Goal: Information Seeking & Learning: Compare options

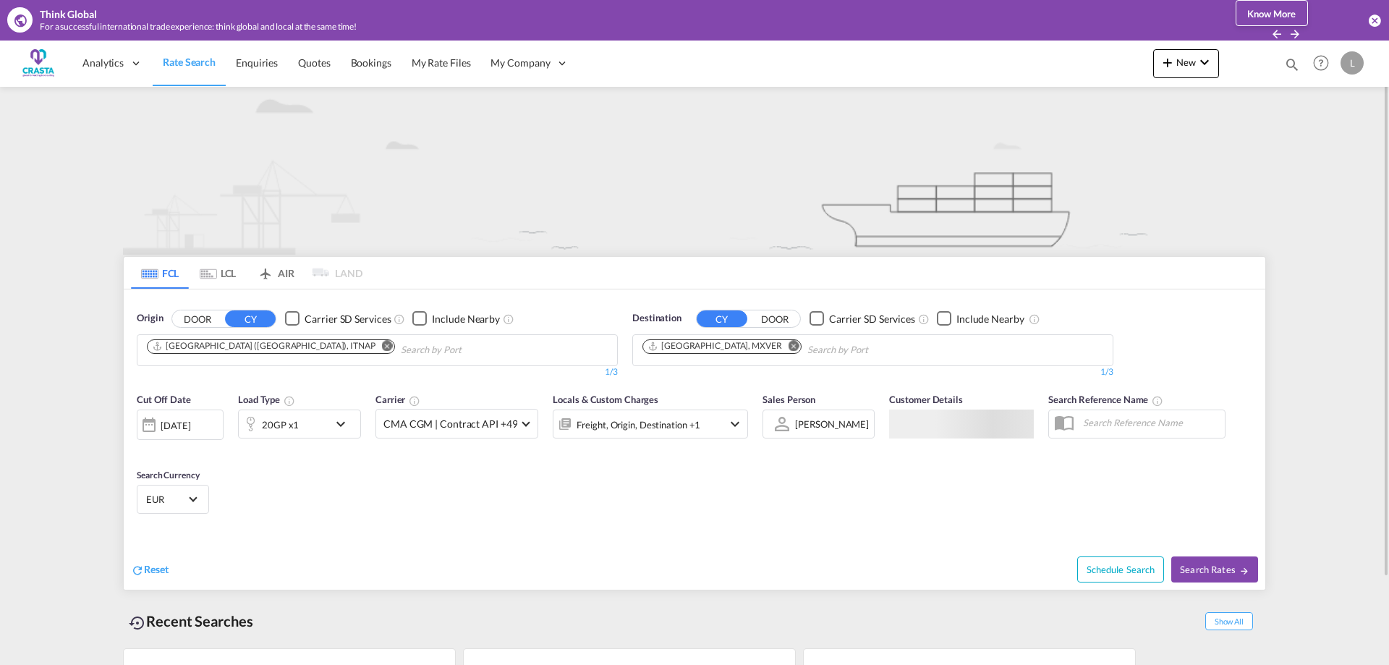
click at [401, 354] on input "Chips input." at bounding box center [469, 350] width 137 height 23
click at [382, 341] on md-icon "Remove" at bounding box center [387, 345] width 11 height 11
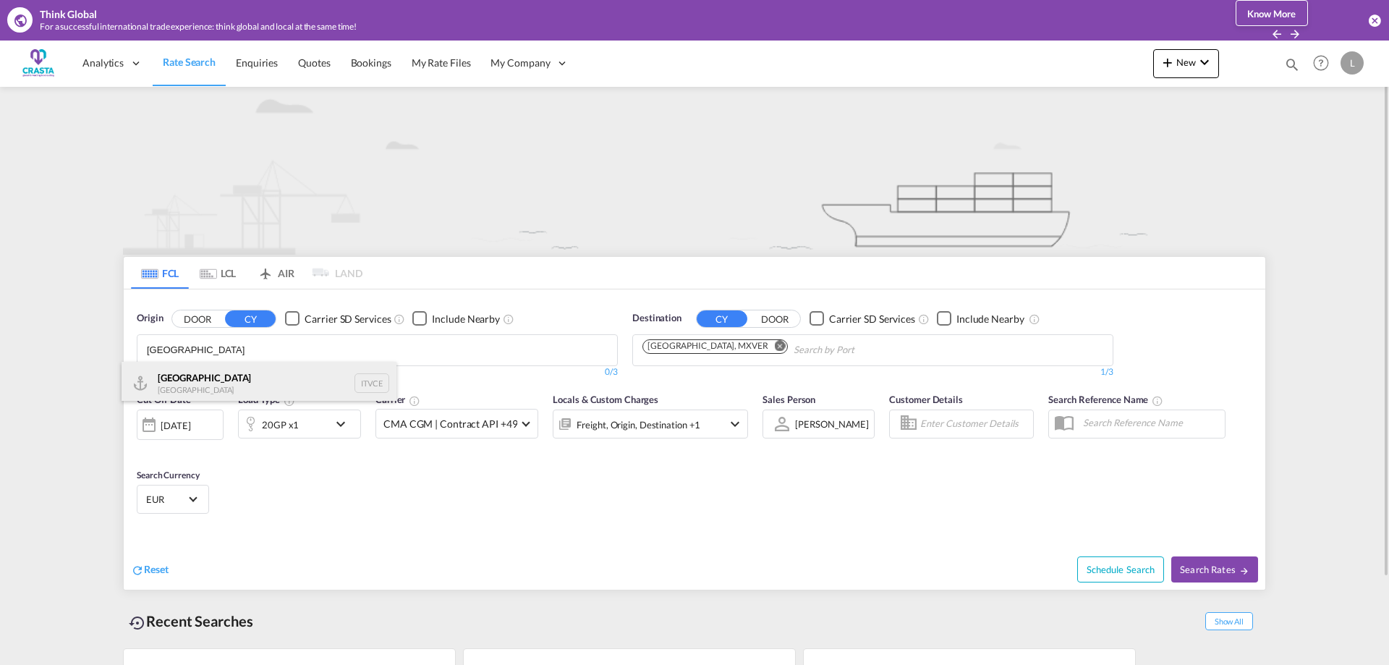
type input "[GEOGRAPHIC_DATA]"
click at [187, 383] on div "Venezia [GEOGRAPHIC_DATA] ITVCE" at bounding box center [259, 383] width 275 height 43
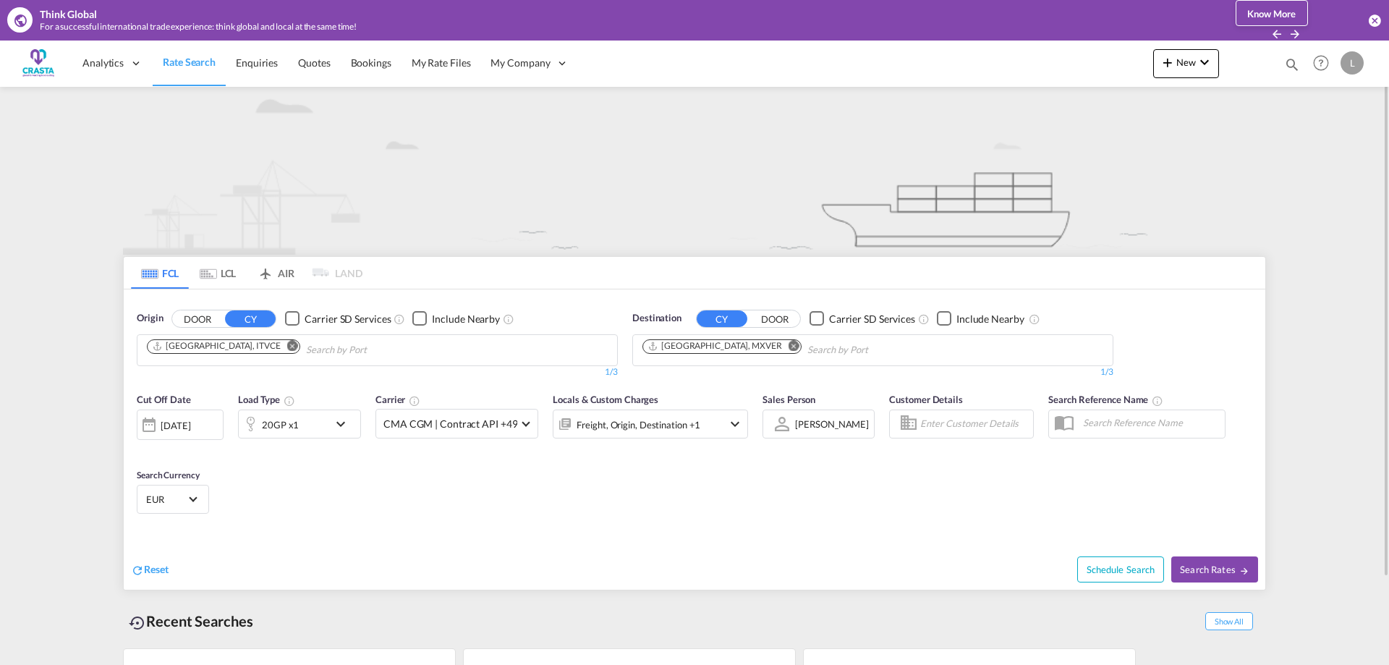
click at [789, 345] on md-icon "Remove" at bounding box center [794, 345] width 11 height 11
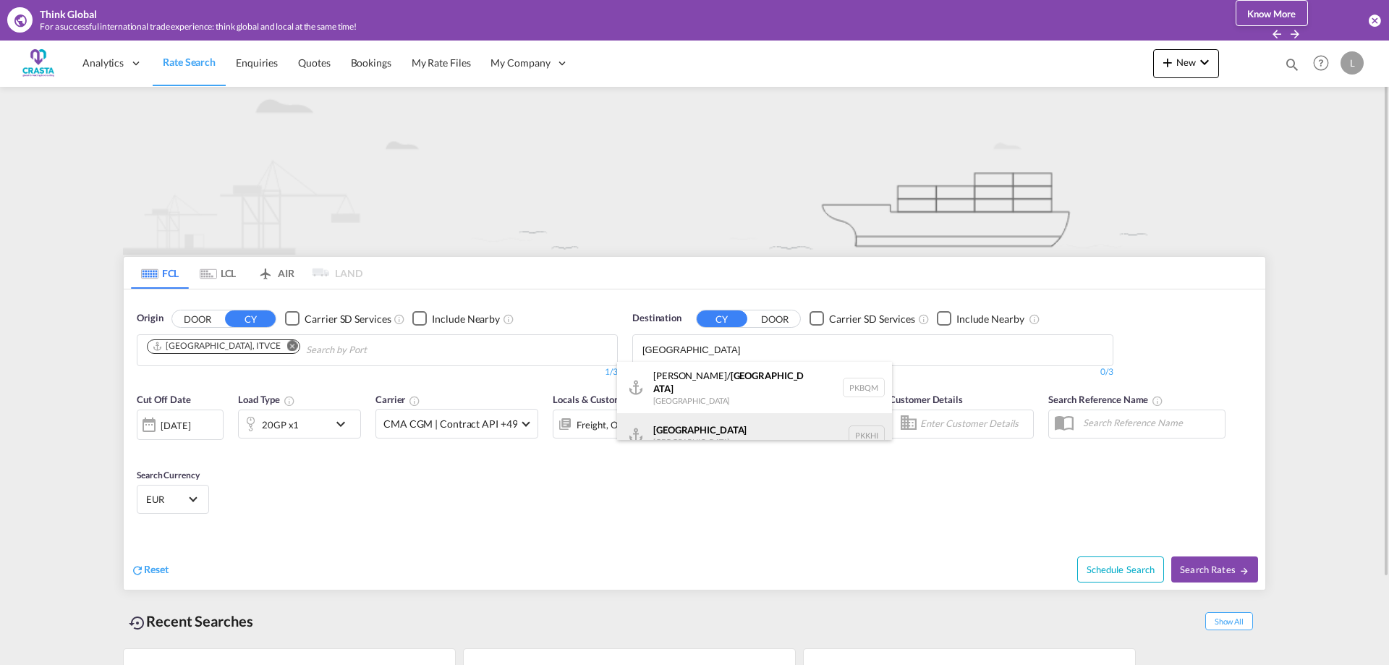
type input "[GEOGRAPHIC_DATA]"
click at [676, 430] on div "Karachi [GEOGRAPHIC_DATA] PKKHI" at bounding box center [754, 434] width 275 height 43
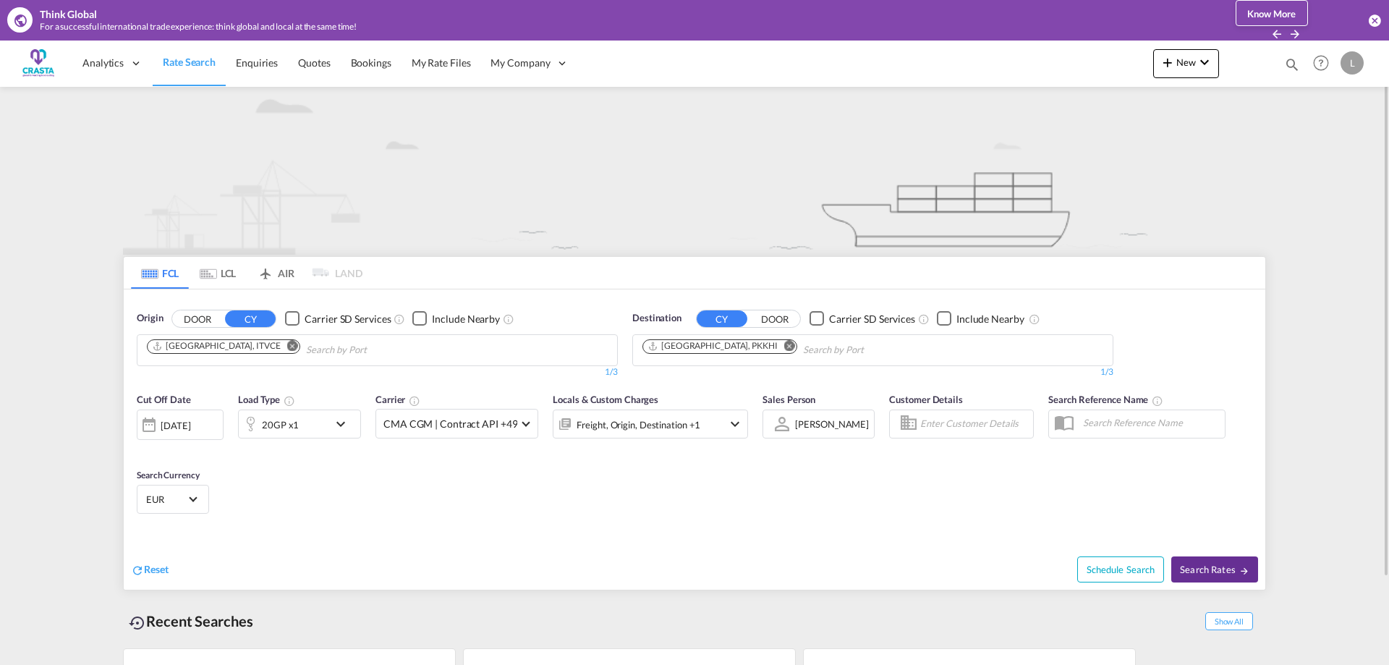
click at [1237, 566] on span "Search Rates" at bounding box center [1214, 570] width 69 height 12
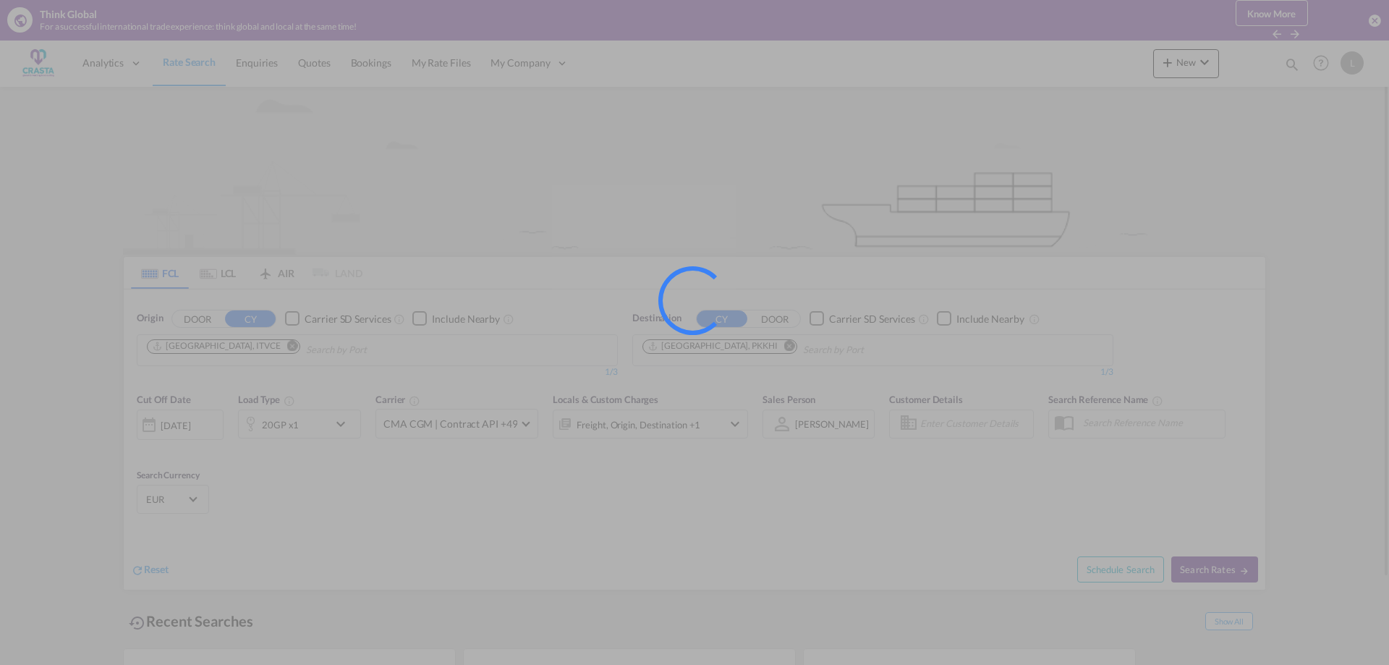
type input "ITVCE to PKKHI / [DATE]"
